Goal: Transaction & Acquisition: Purchase product/service

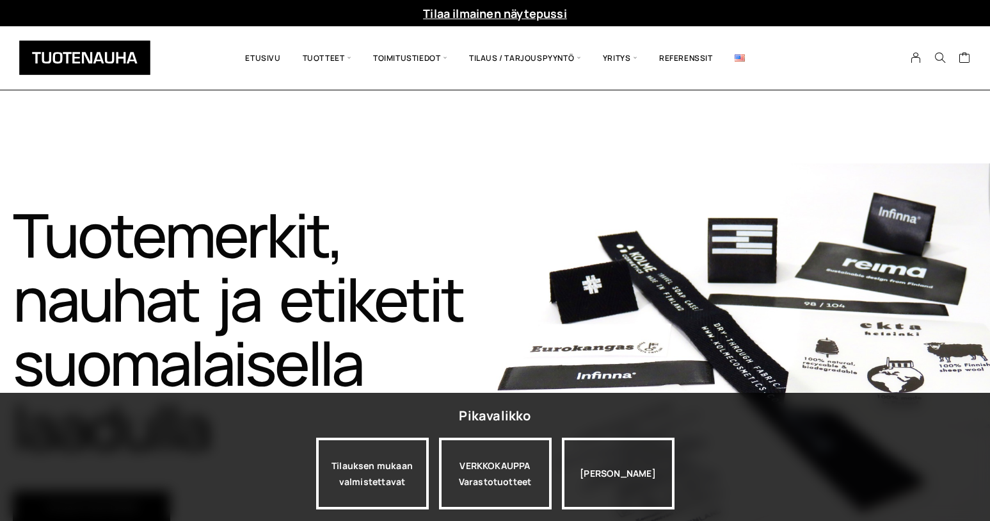
drag, startPoint x: 410, startPoint y: 240, endPoint x: 401, endPoint y: 242, distance: 8.5
click at [409, 240] on h1 "Tuotemerkit, nauhat ja etiketit suomalaisella laadulla​" at bounding box center [254, 330] width 483 height 256
click at [357, 381] on h1 "Tuotemerkit, nauhat ja etiketit suomalaisella laadulla​" at bounding box center [254, 330] width 483 height 256
click at [440, 59] on span "Toimitustiedot" at bounding box center [410, 58] width 96 height 44
click at [414, 113] on link "Toimitusaika" at bounding box center [446, 116] width 186 height 22
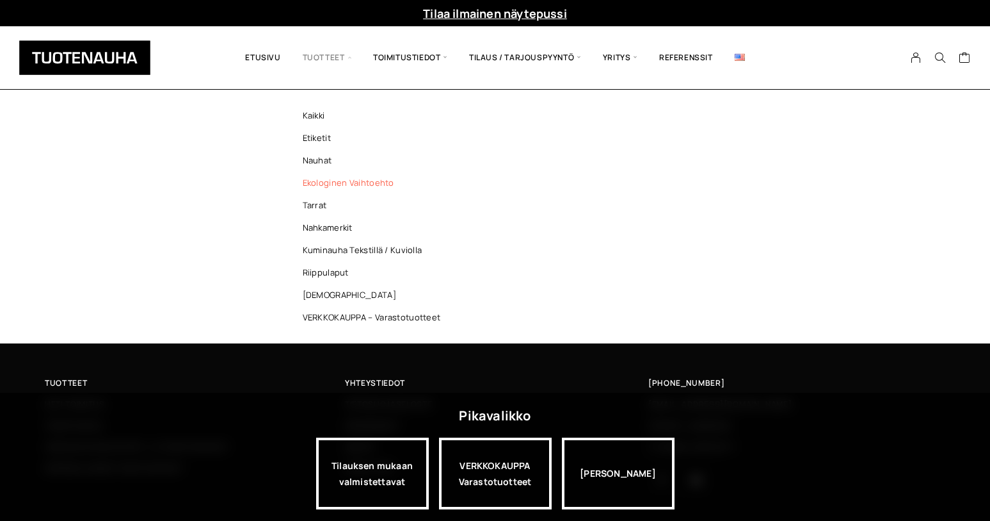
click at [332, 180] on link "Ekologinen vaihtoehto" at bounding box center [375, 183] width 186 height 22
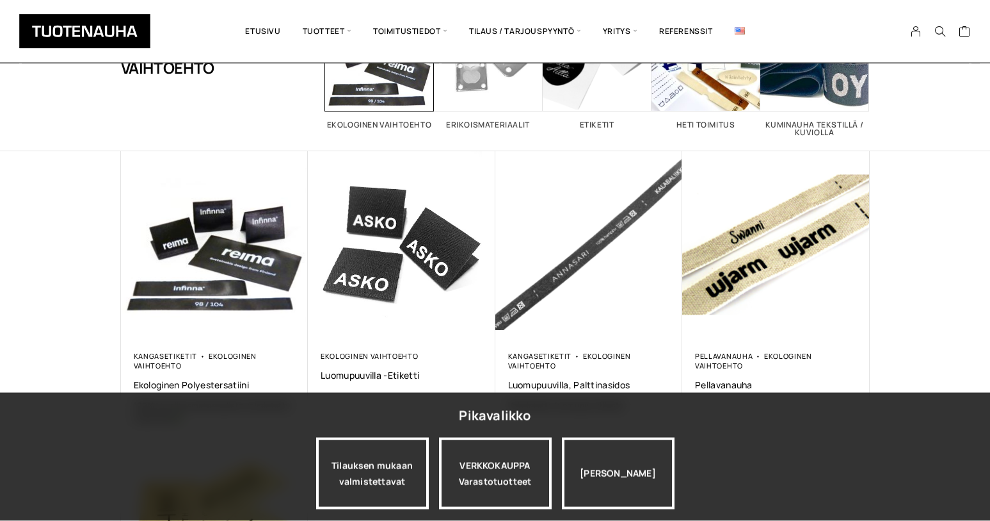
scroll to position [132, 0]
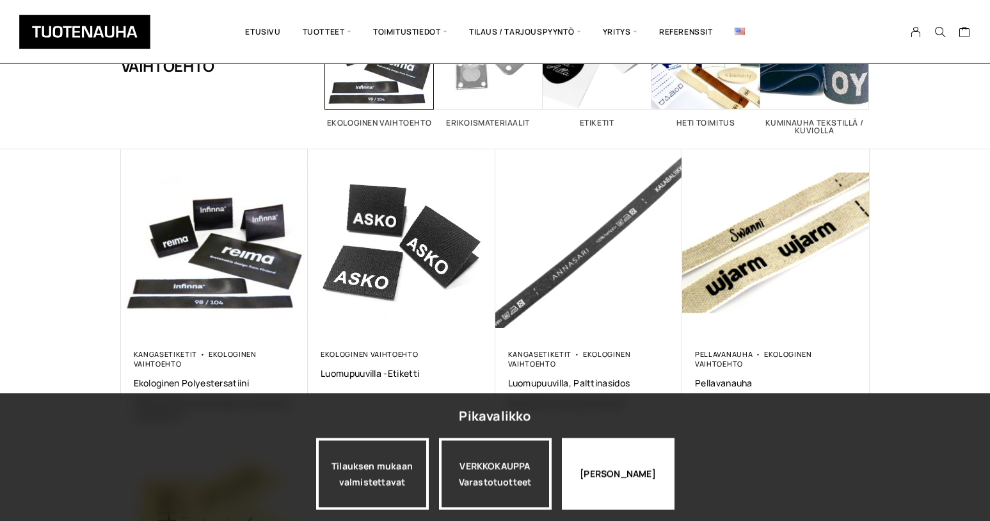
click at [605, 505] on div "Jatka katselua" at bounding box center [618, 473] width 113 height 72
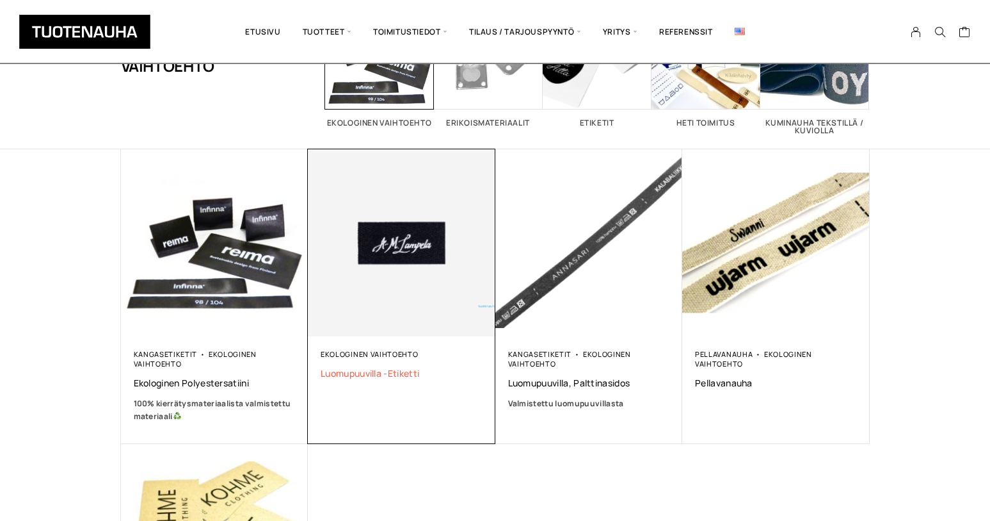
click at [387, 373] on span "Luomupuuvilla -etiketti" at bounding box center [402, 373] width 162 height 12
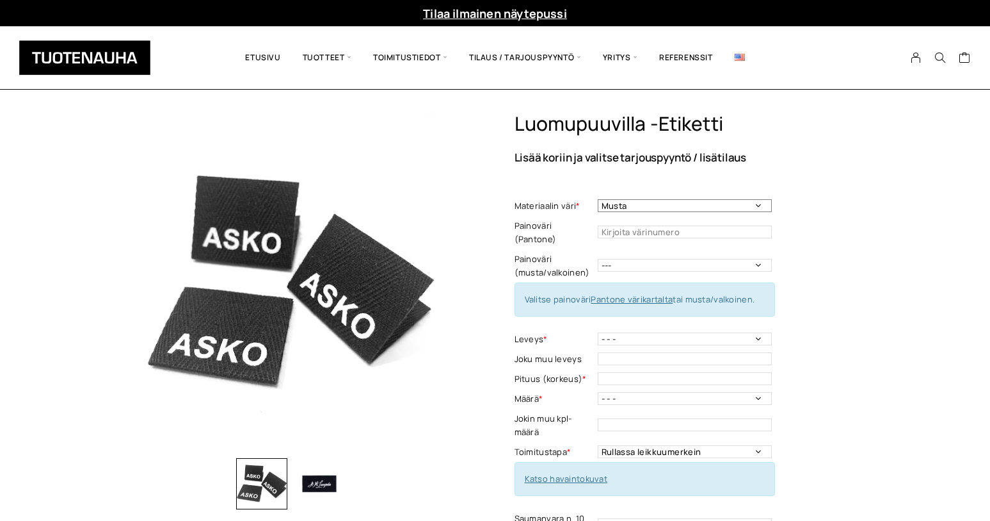
click at [598, 199] on select "Musta Valkoinen Luonnonvalkoinen Vaalea harmaa" at bounding box center [685, 205] width 174 height 13
click option "Luonnonvalkoinen" at bounding box center [0, 0] width 0 height 0
click at [598, 199] on select "Musta Valkoinen Luonnonvalkoinen Vaalea harmaa" at bounding box center [685, 205] width 174 height 13
select select "Musta"
click option "Musta" at bounding box center [0, 0] width 0 height 0
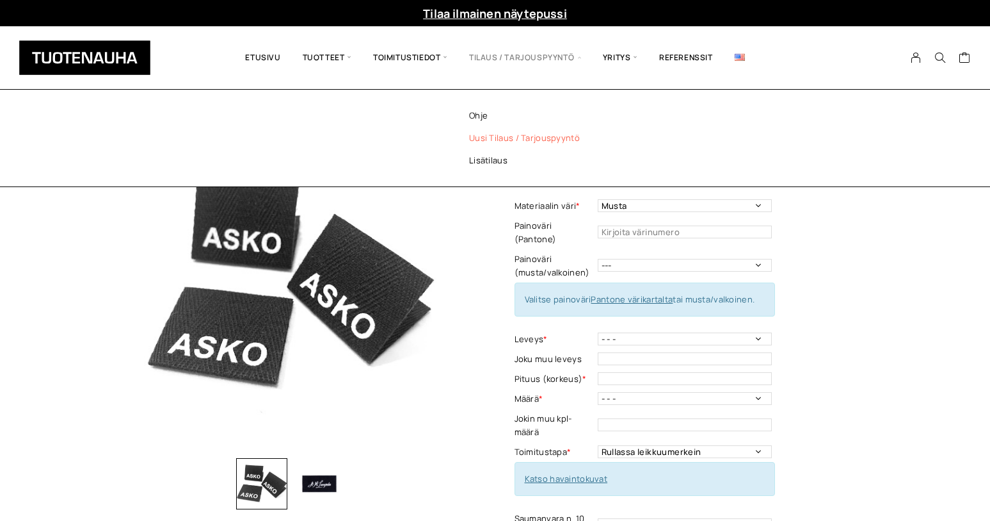
click at [547, 142] on link "Uusi tilaus / tarjouspyyntö" at bounding box center [542, 138] width 186 height 22
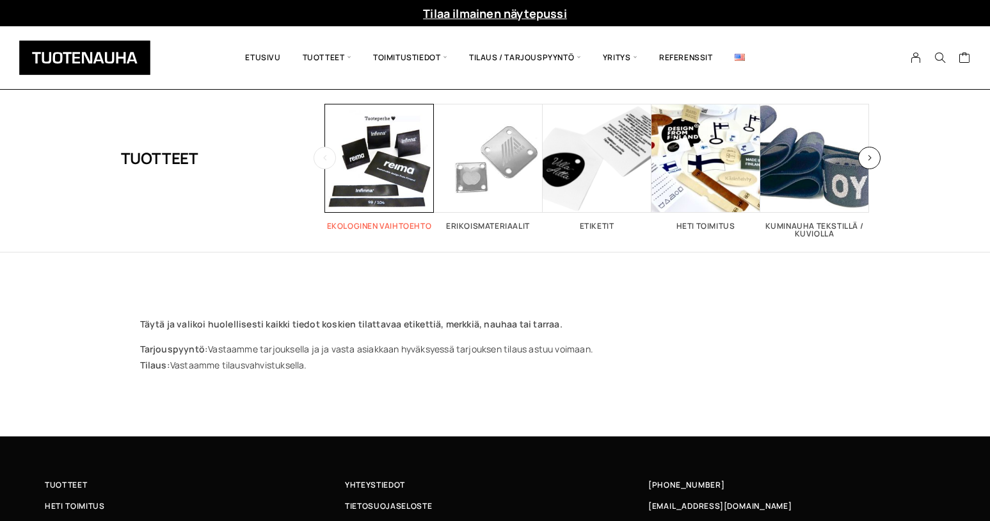
click at [397, 139] on span "Visit product category Ekologinen vaihtoehto" at bounding box center [379, 158] width 109 height 109
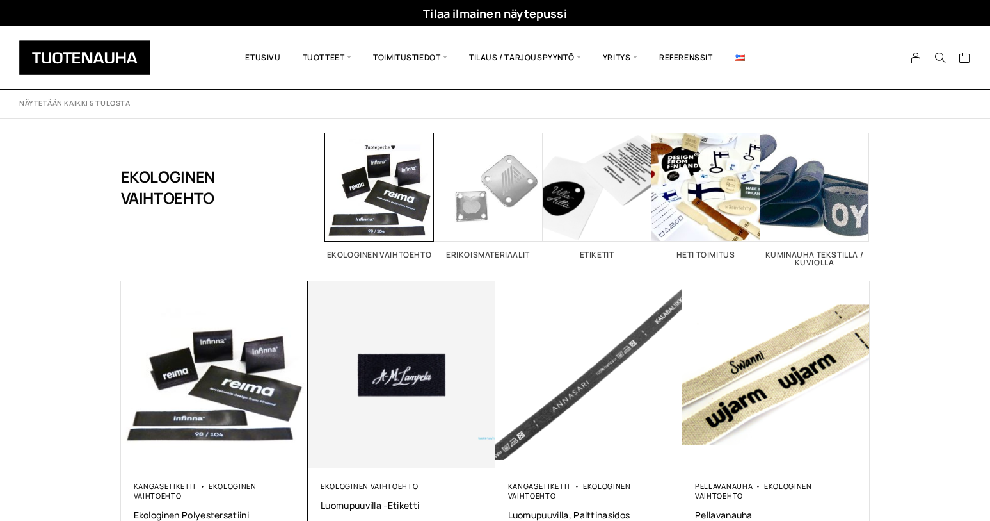
click at [412, 435] on img at bounding box center [401, 374] width 197 height 197
